Goal: Find specific page/section: Find specific page/section

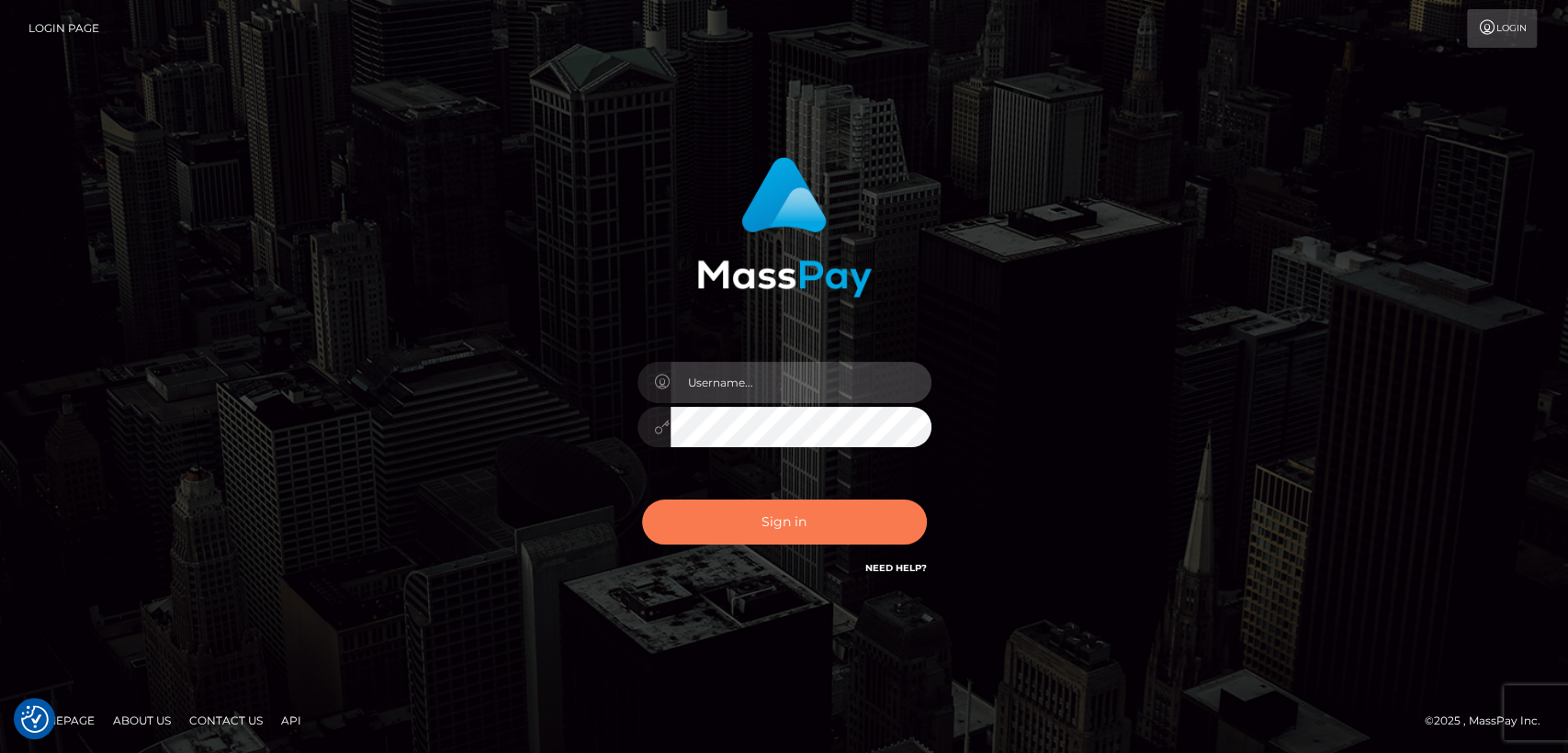
type input "[DOMAIN_NAME]"
click at [741, 535] on button "Sign in" at bounding box center [784, 522] width 285 height 45
type input "[DOMAIN_NAME]"
click at [741, 535] on button "Sign in" at bounding box center [784, 522] width 285 height 45
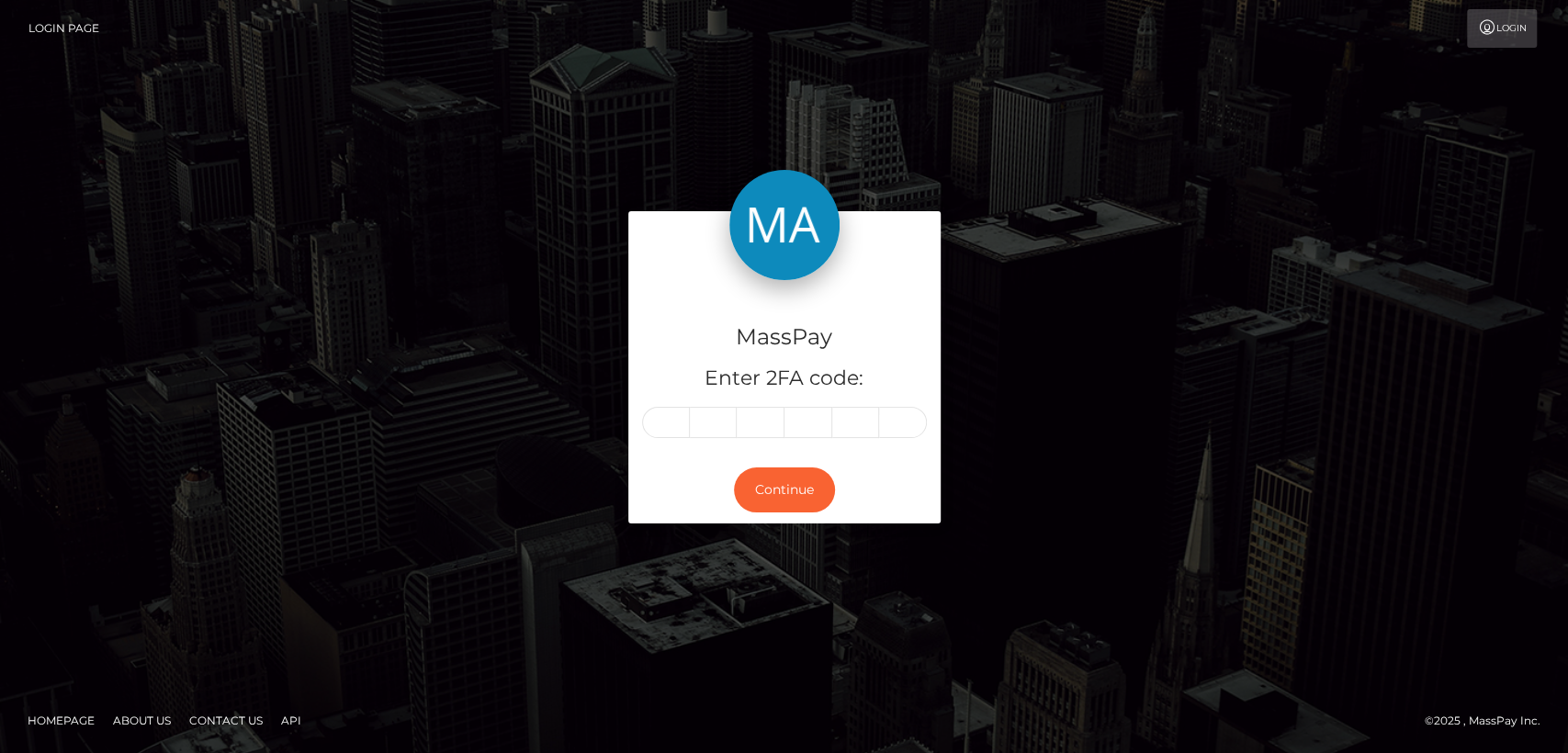
click at [662, 420] on input "text" at bounding box center [666, 423] width 48 height 31
type input "3"
type input "8"
type input "9"
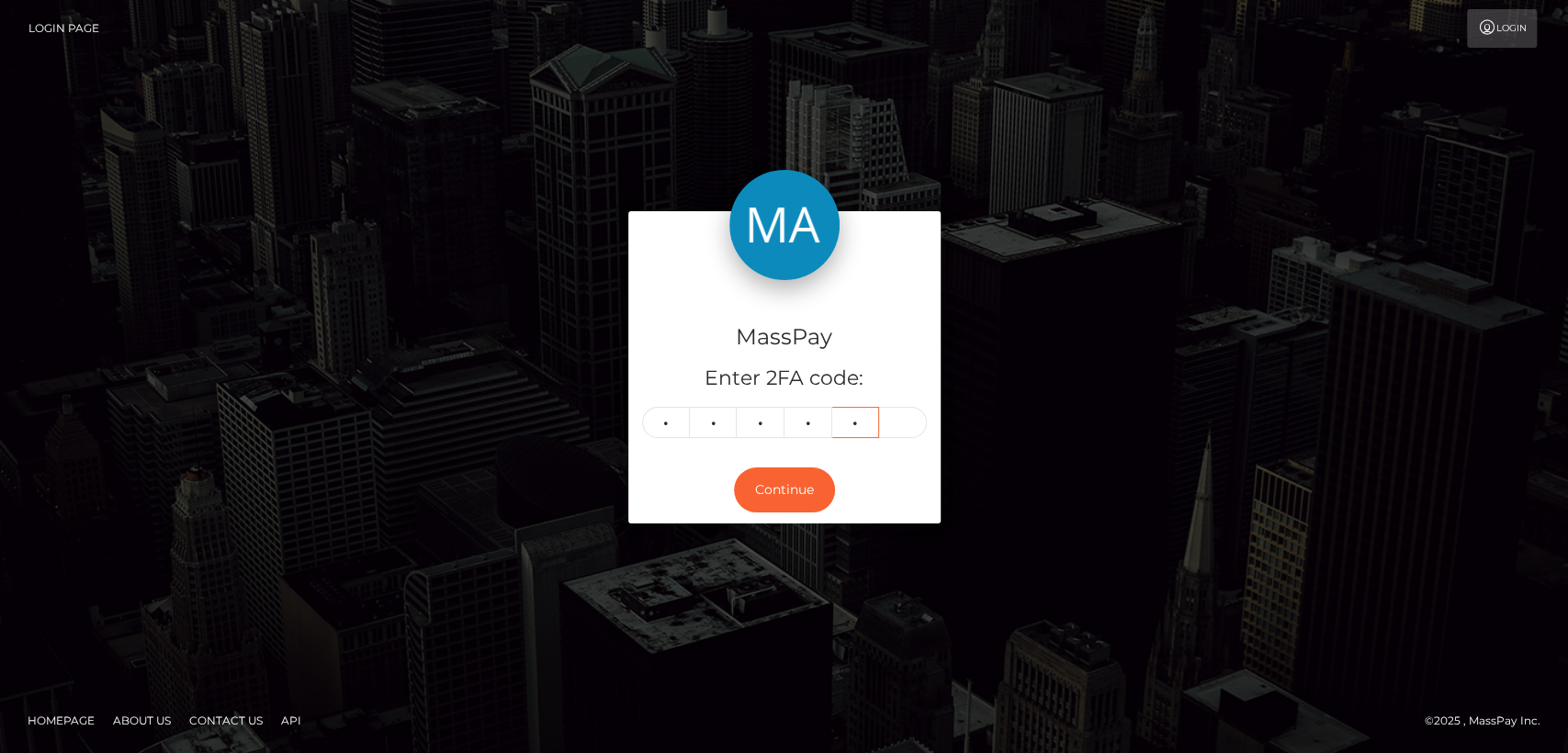
type input "9"
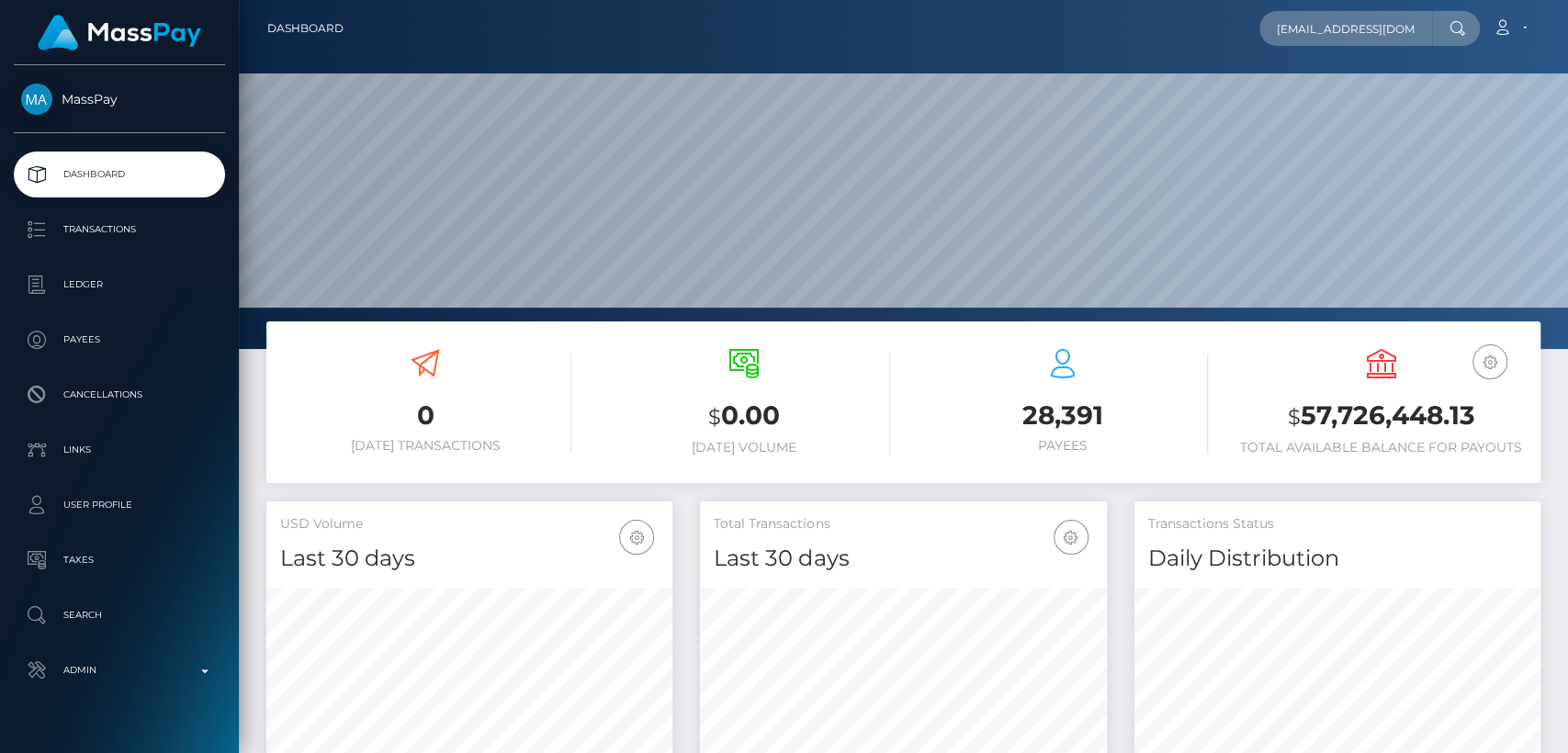
scroll to position [0, 2]
type input "d.knappertit@gmail.com"
click at [1411, 22] on input "d.knappertit@gmail.com" at bounding box center [1345, 28] width 172 height 35
click at [1412, 21] on input "d.knappertit@gmail.com" at bounding box center [1345, 28] width 172 height 35
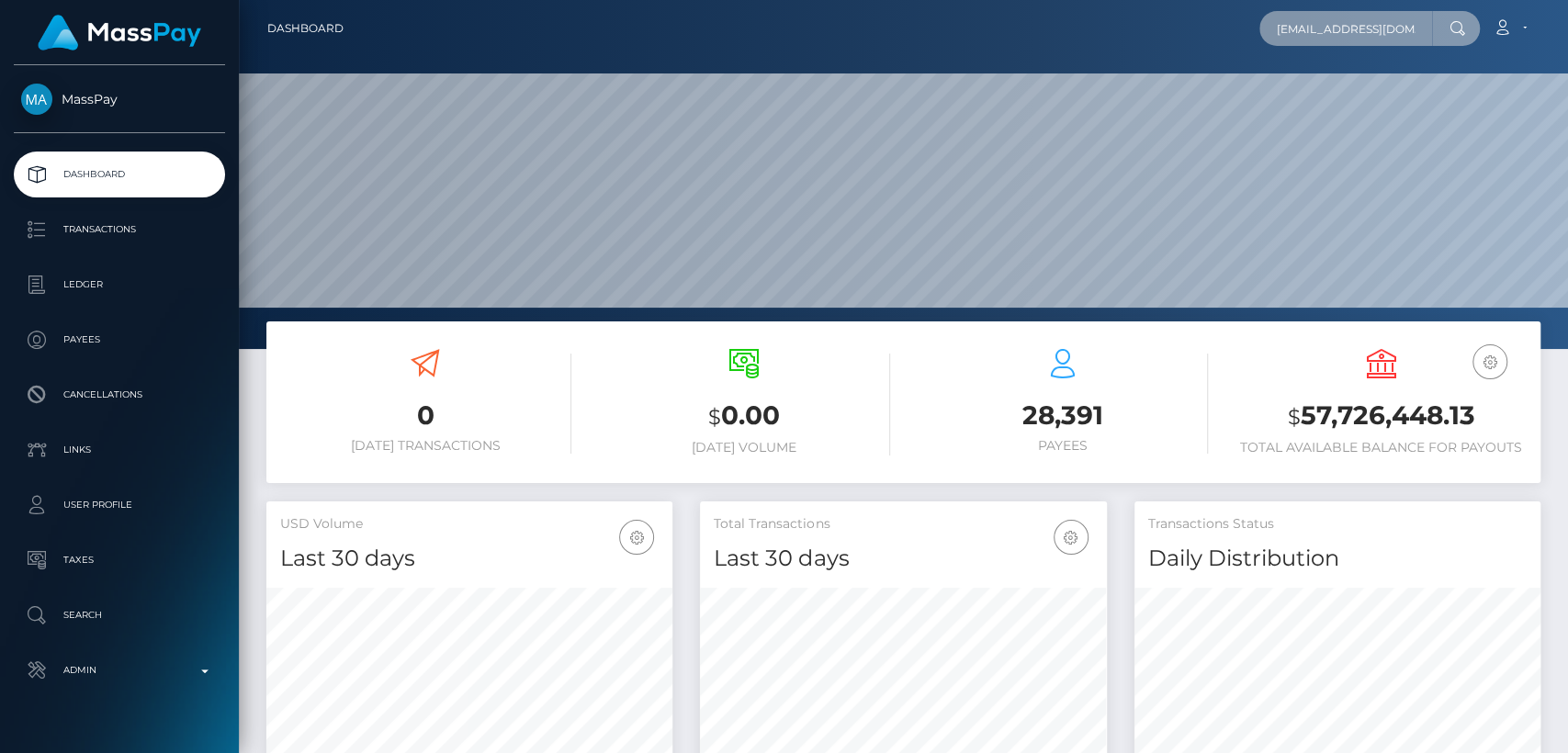
click at [1412, 21] on input "d.knappertit@gmail.com" at bounding box center [1345, 28] width 172 height 35
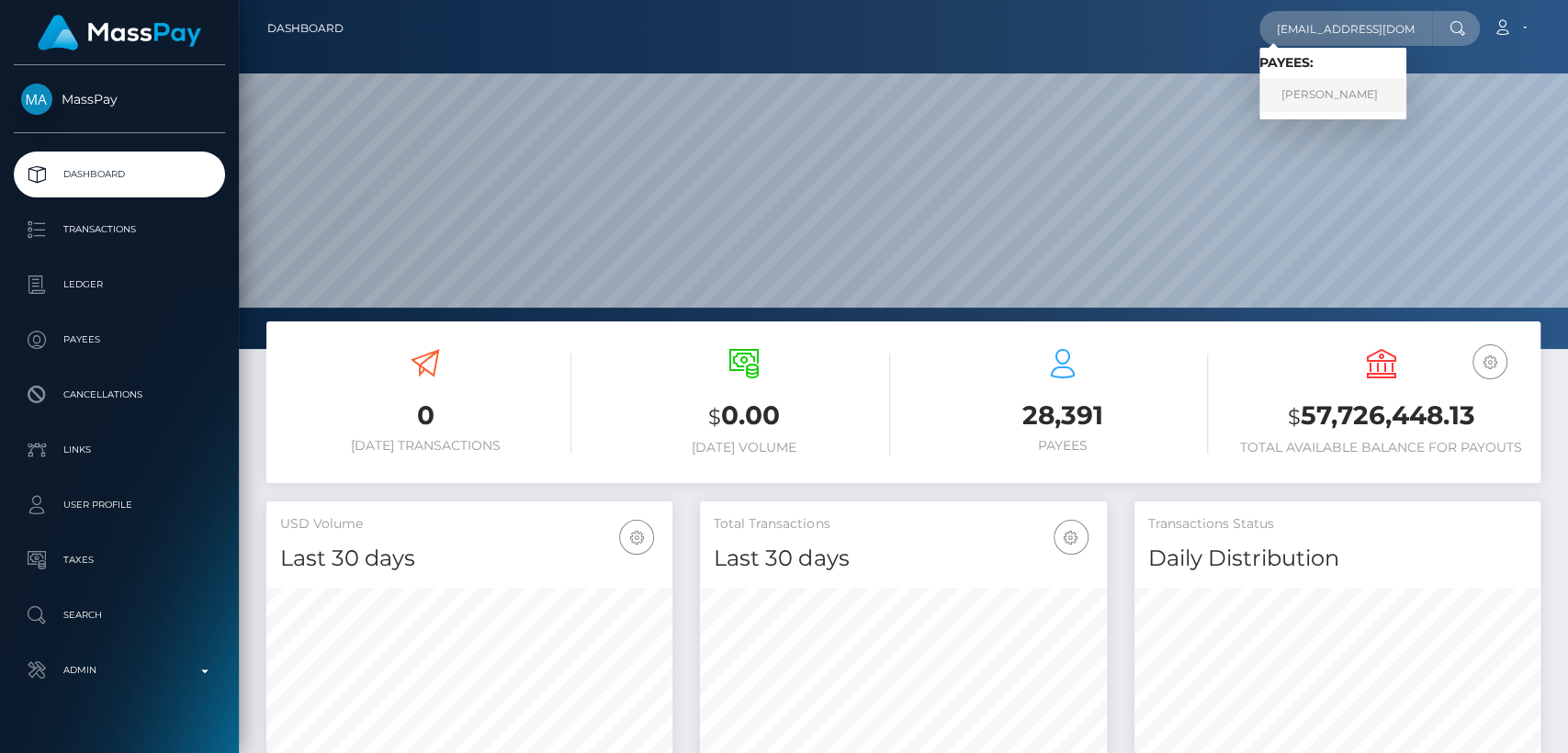
click at [1330, 97] on link "David Knappert Jr" at bounding box center [1332, 94] width 147 height 34
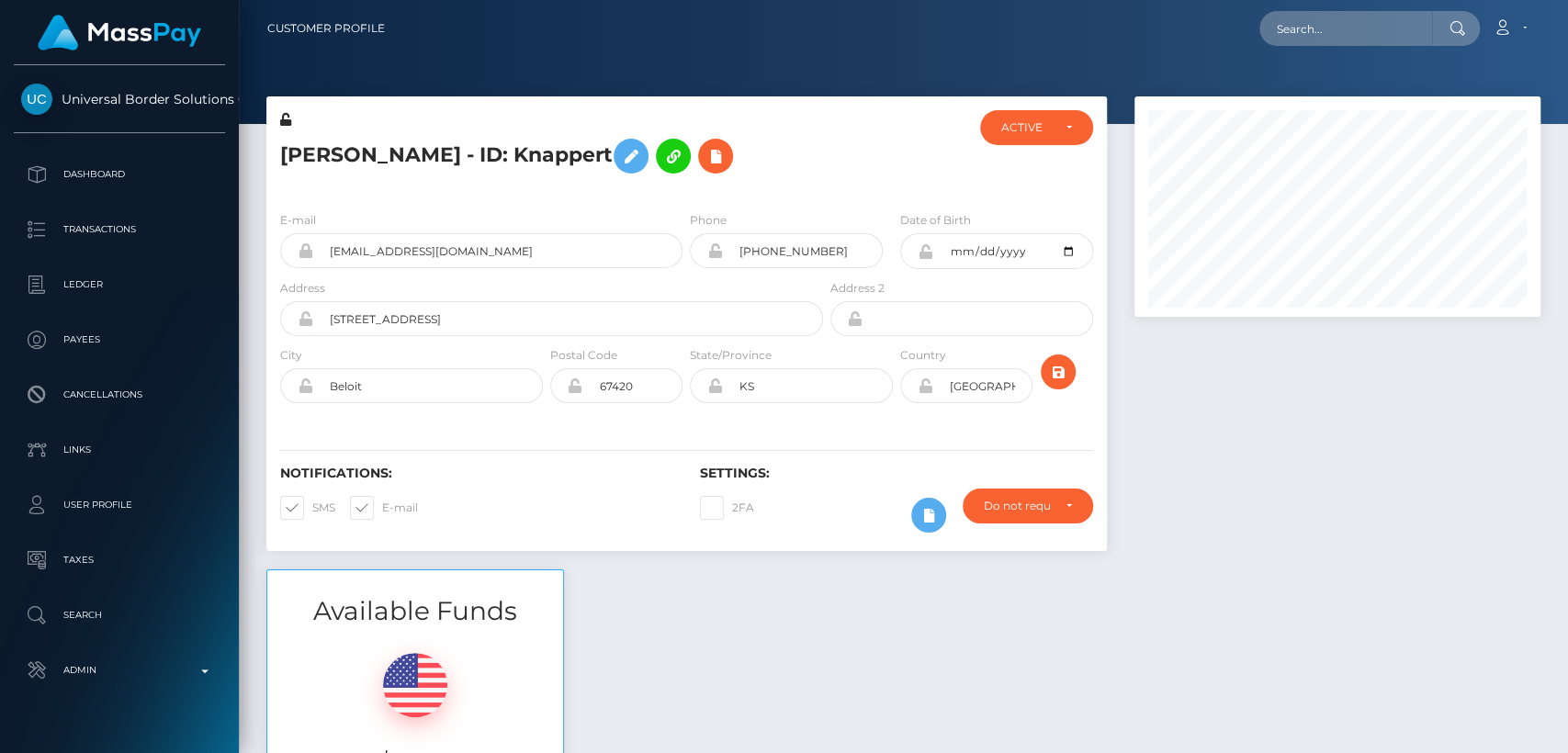
scroll to position [221, 406]
click at [802, 168] on h5 "[PERSON_NAME] - ID: Knappert" at bounding box center [546, 156] width 532 height 53
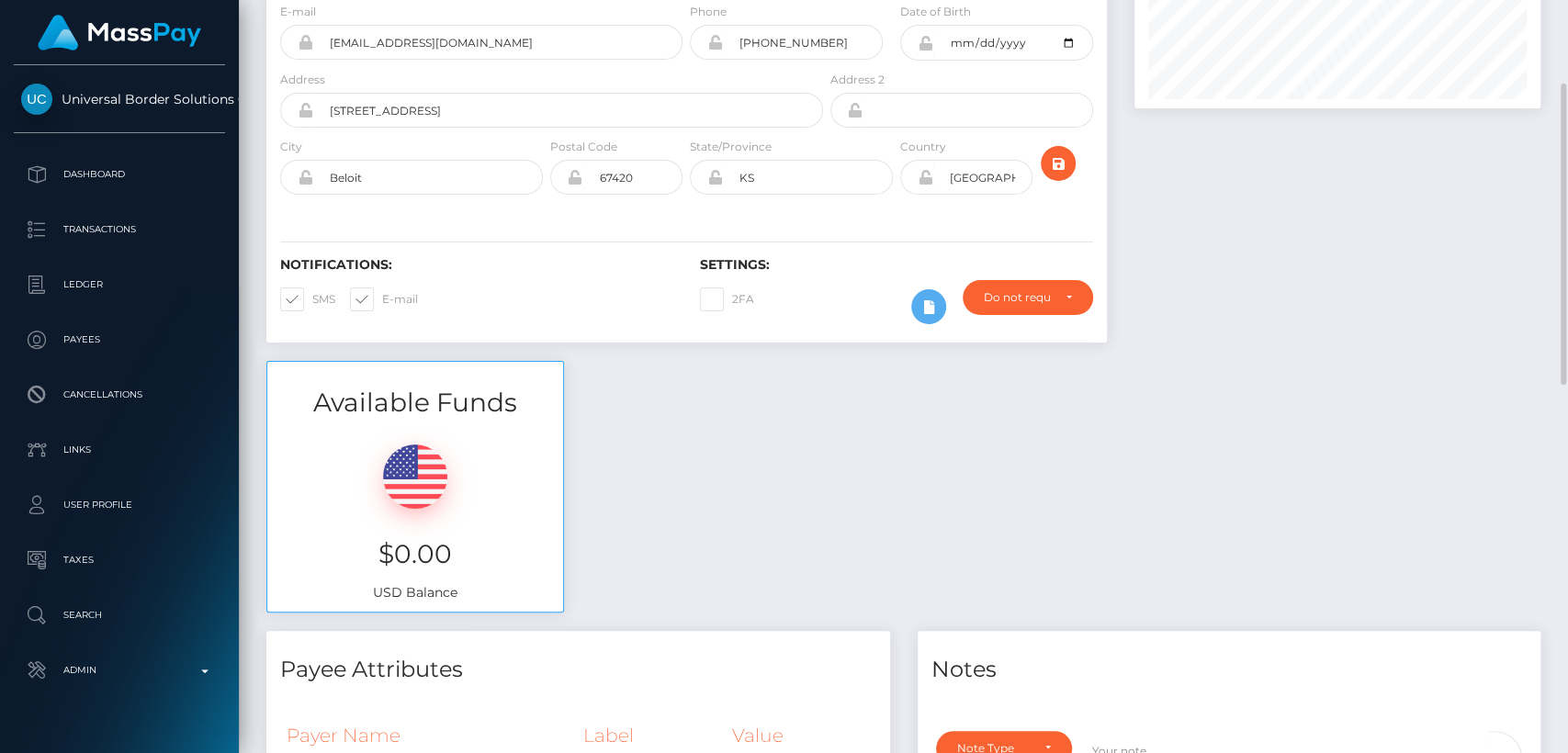
scroll to position [0, 0]
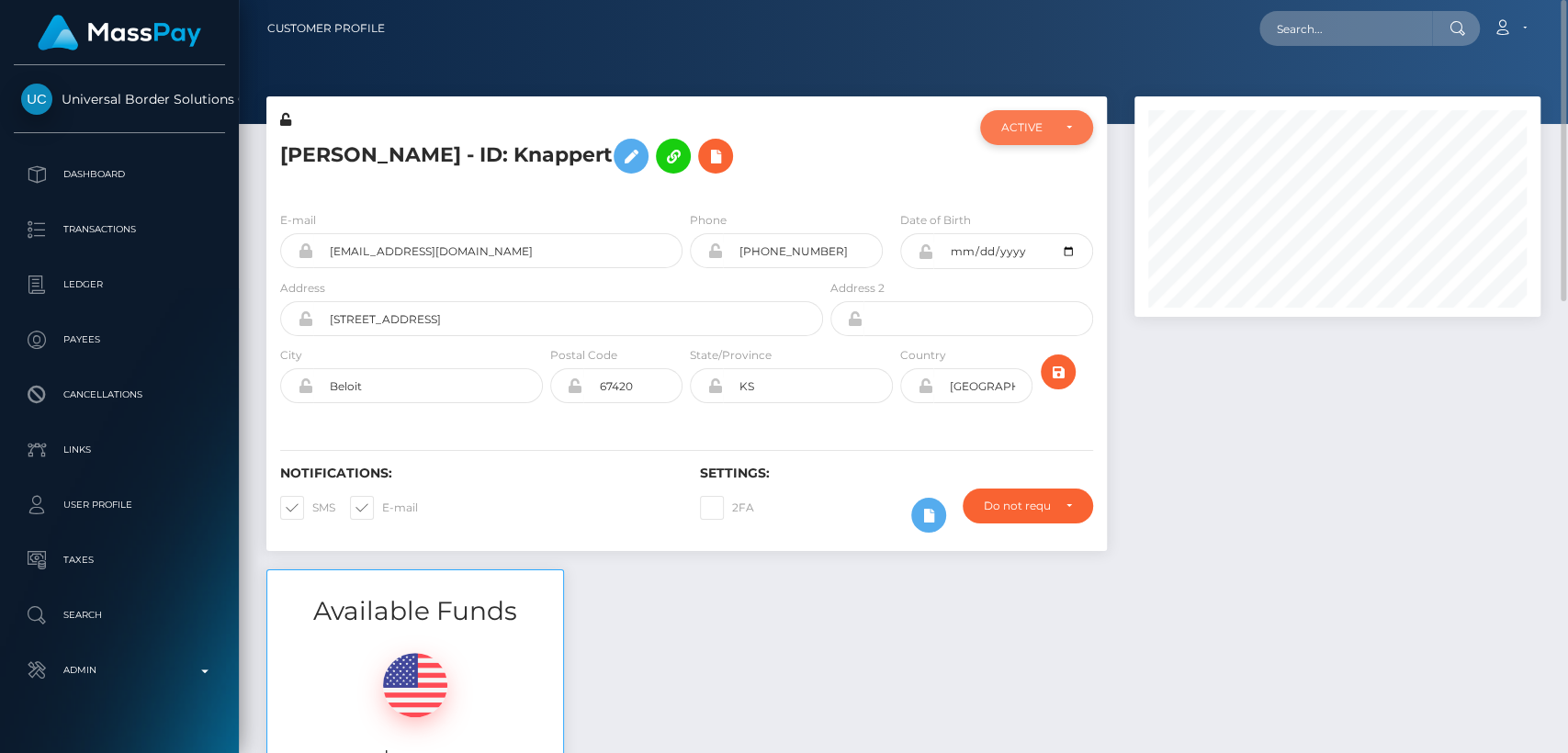
click at [1052, 137] on div "ACTIVE" at bounding box center [1036, 128] width 112 height 35
click at [772, 130] on h5 "[PERSON_NAME] - ID: Knappert" at bounding box center [546, 156] width 532 height 53
click at [102, 34] on img at bounding box center [119, 32] width 164 height 36
